Goal: Information Seeking & Learning: Check status

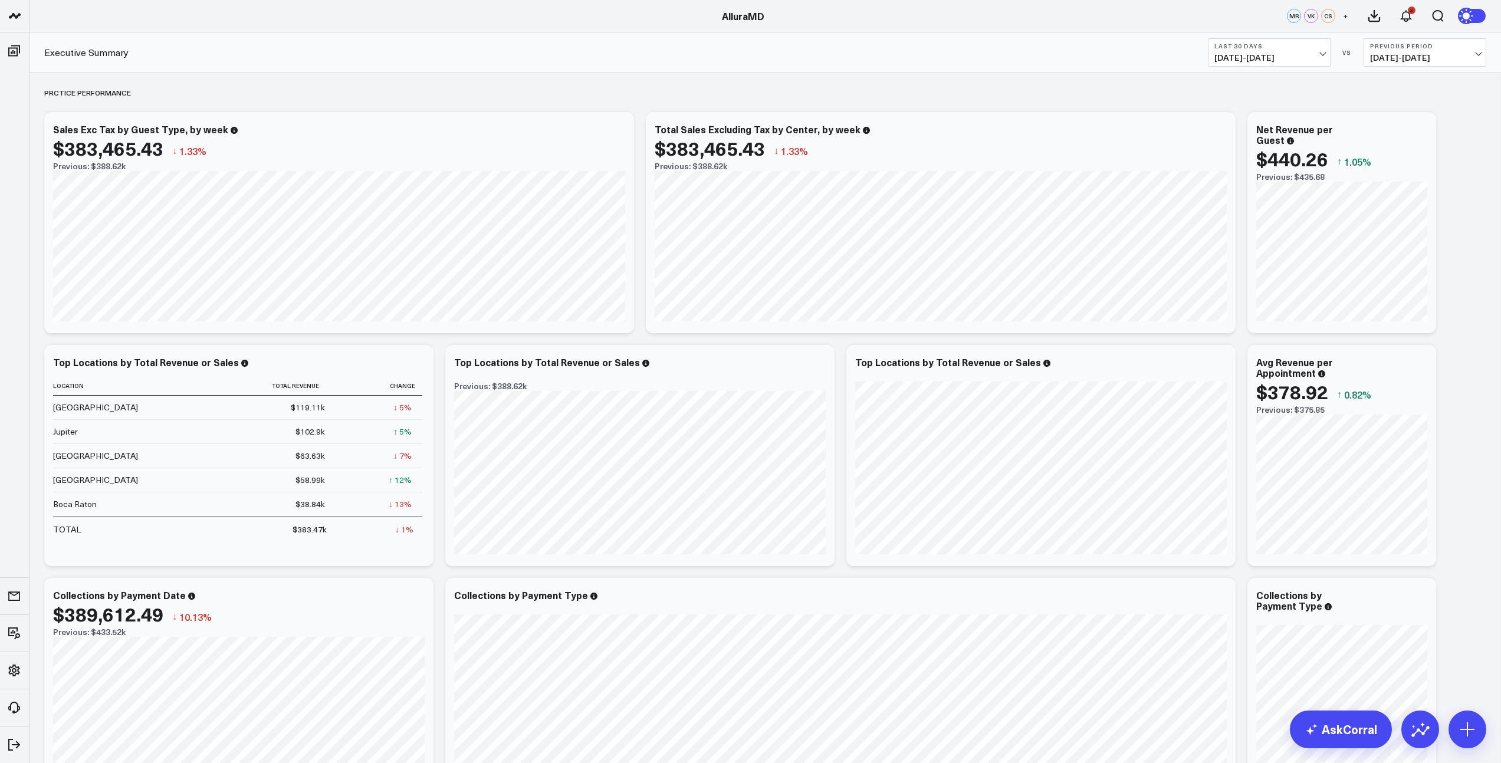
click at [1271, 60] on span "[DATE] - [DATE]" at bounding box center [1269, 57] width 110 height 9
click at [1234, 308] on link "MTD" at bounding box center [1268, 308] width 121 height 22
click at [1409, 57] on span "[DATE] - [DATE]" at bounding box center [1425, 57] width 110 height 9
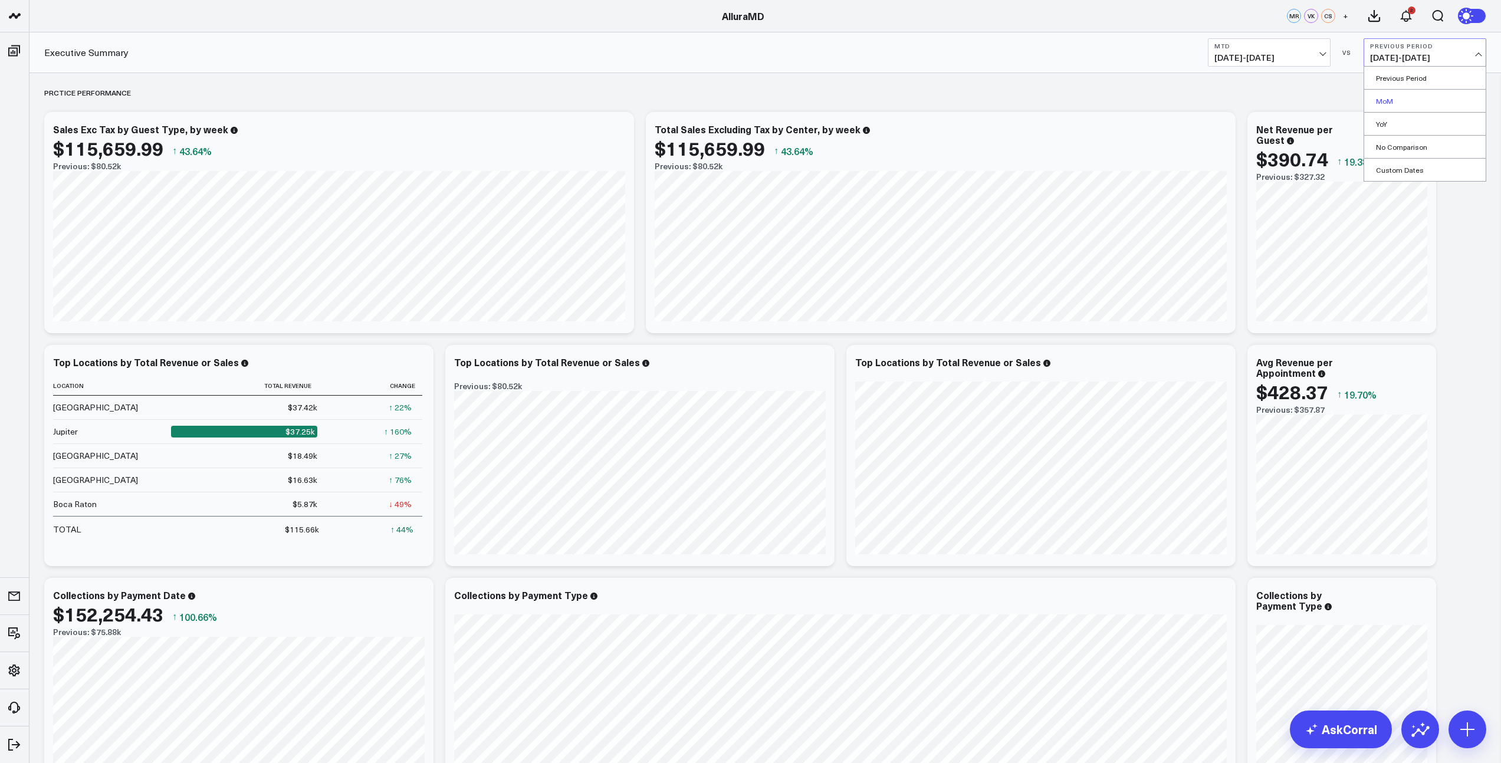
click at [1392, 104] on link "MoM" at bounding box center [1424, 101] width 121 height 22
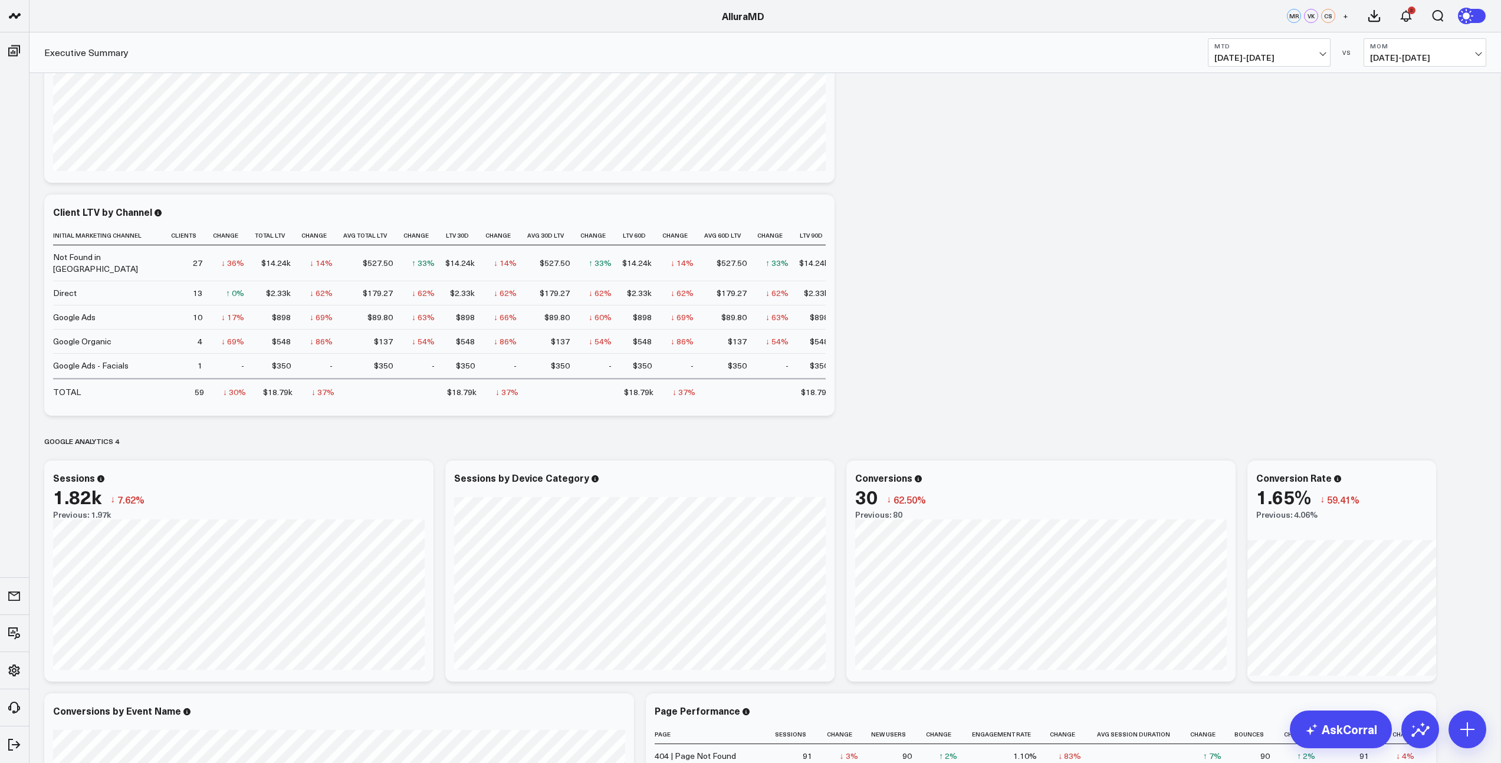
scroll to position [2840, 0]
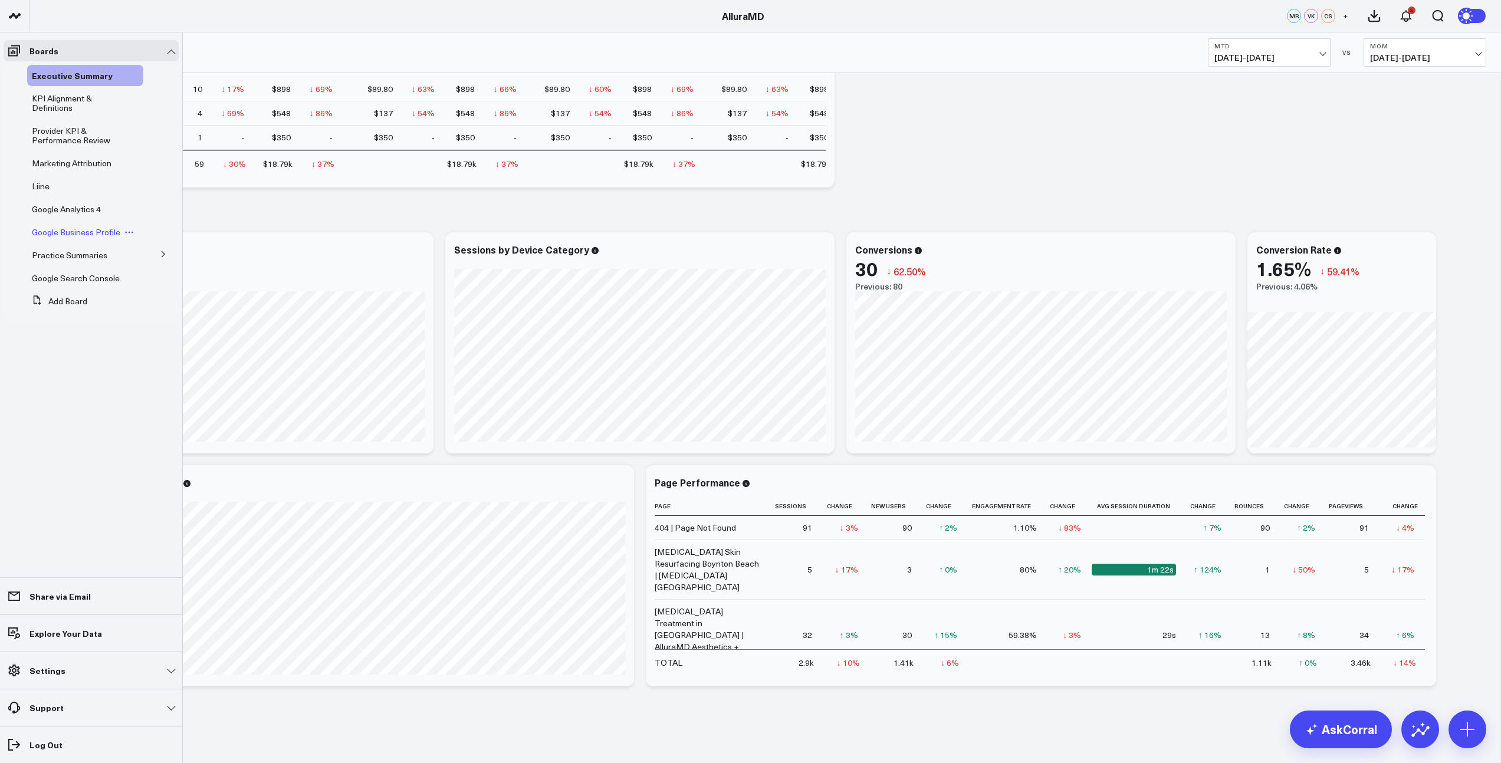
click at [73, 236] on span "Google Business Profile" at bounding box center [76, 231] width 88 height 11
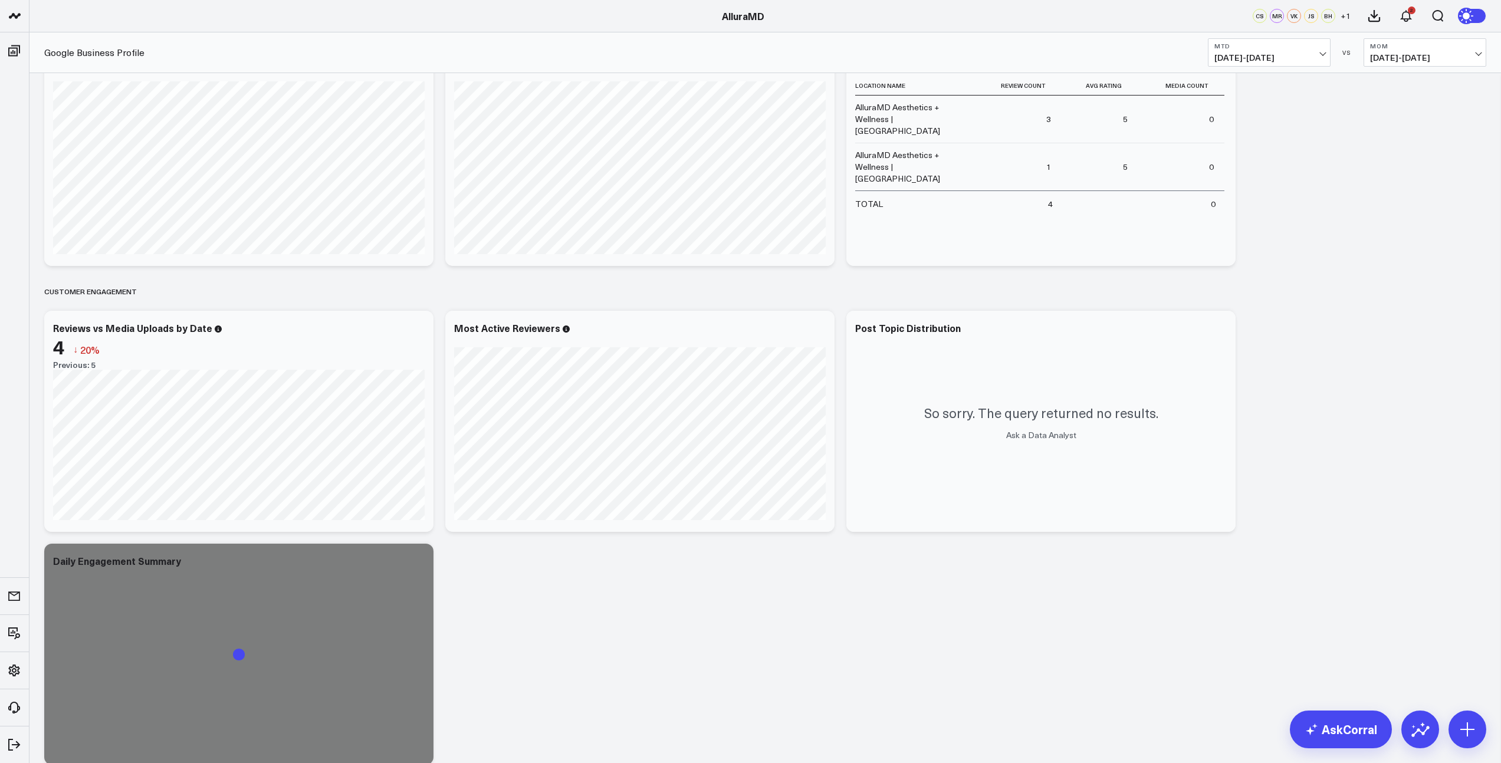
scroll to position [942, 0]
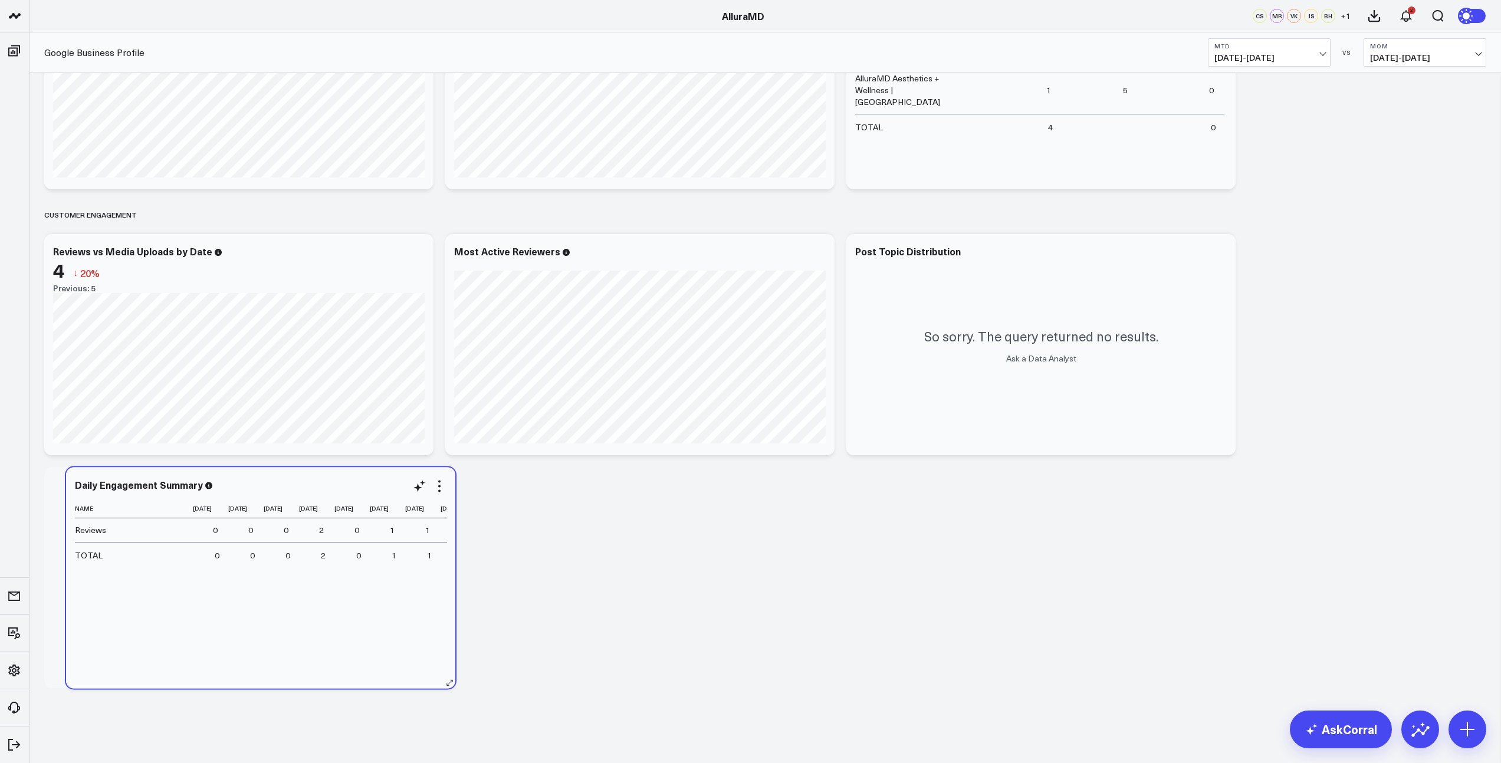
drag, startPoint x: 320, startPoint y: 676, endPoint x: 342, endPoint y: 676, distance: 21.8
click at [342, 676] on div "Daily Engagement Summary Name [DATE] [DATE] [DATE] [DATE] [DATE] [DATE] [DATE] …" at bounding box center [260, 578] width 389 height 221
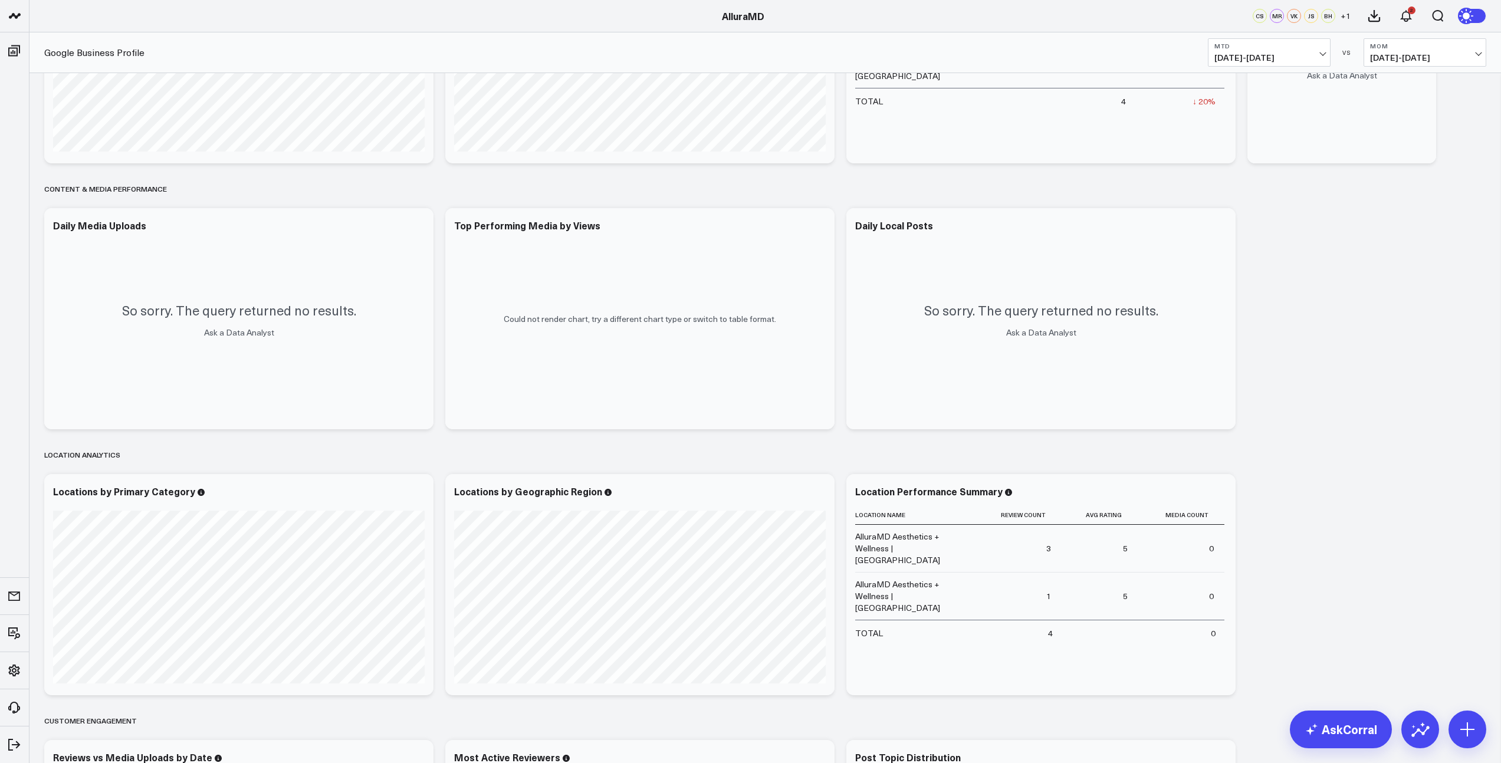
scroll to position [0, 0]
